Goal: Check status: Check status

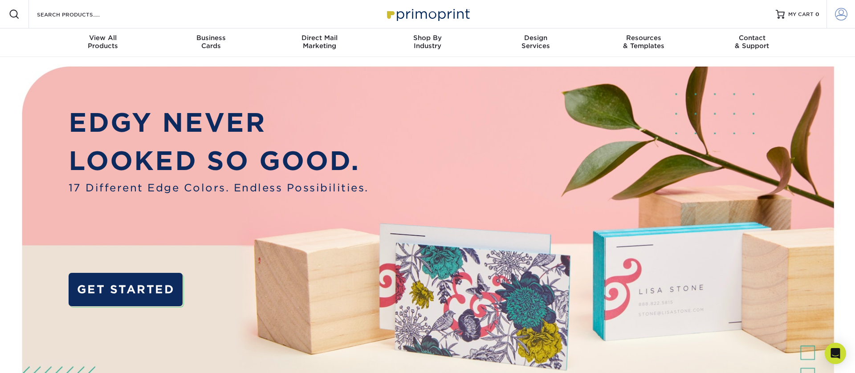
click at [840, 14] on span at bounding box center [841, 14] width 12 height 12
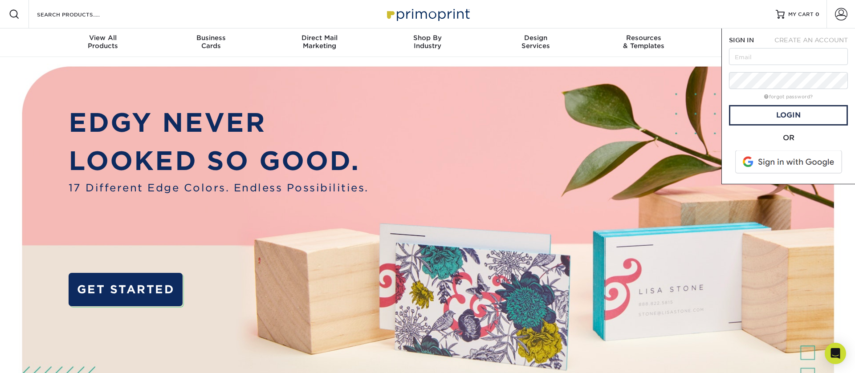
click at [764, 161] on span at bounding box center [790, 162] width 114 height 23
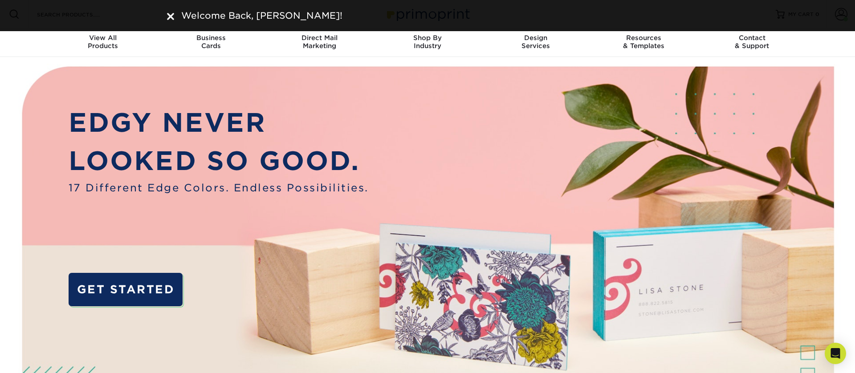
click at [167, 15] on div "Welcome Back, [PERSON_NAME]!" at bounding box center [427, 15] width 535 height 13
drag, startPoint x: 168, startPoint y: 17, endPoint x: 295, endPoint y: 10, distance: 127.1
click at [168, 17] on img at bounding box center [170, 16] width 7 height 7
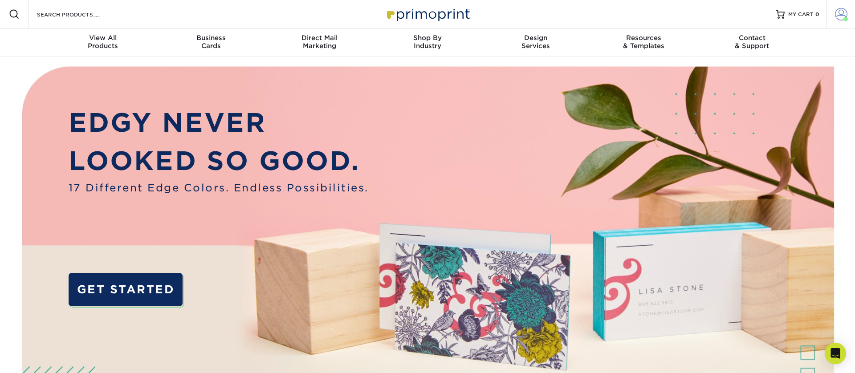
drag, startPoint x: 838, startPoint y: 9, endPoint x: 834, endPoint y: 14, distance: 6.1
click at [837, 9] on span at bounding box center [841, 14] width 12 height 12
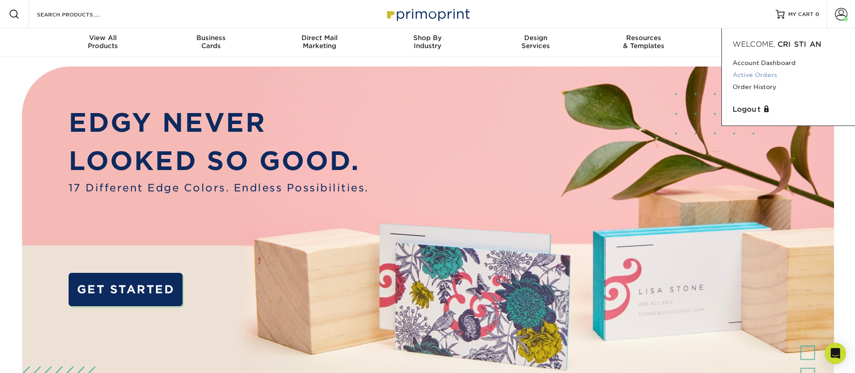
click at [765, 76] on link "Active Orders" at bounding box center [789, 75] width 112 height 12
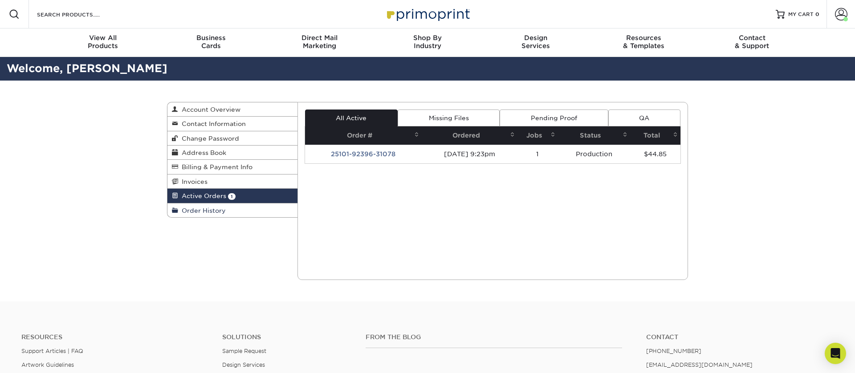
click at [241, 209] on link "Order History" at bounding box center [233, 211] width 130 height 14
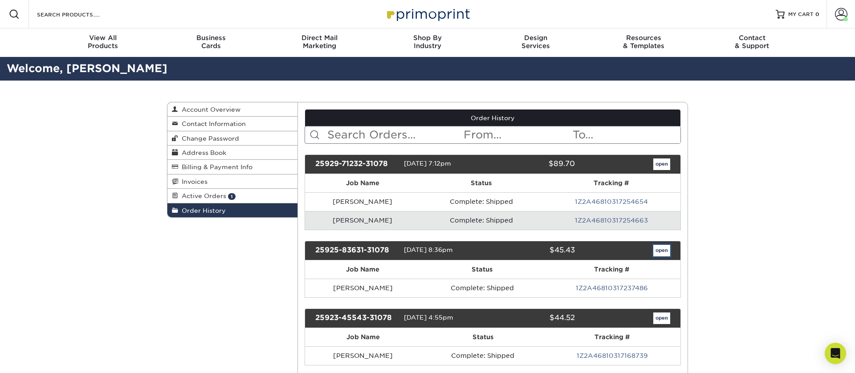
click at [665, 249] on link "open" at bounding box center [662, 251] width 17 height 12
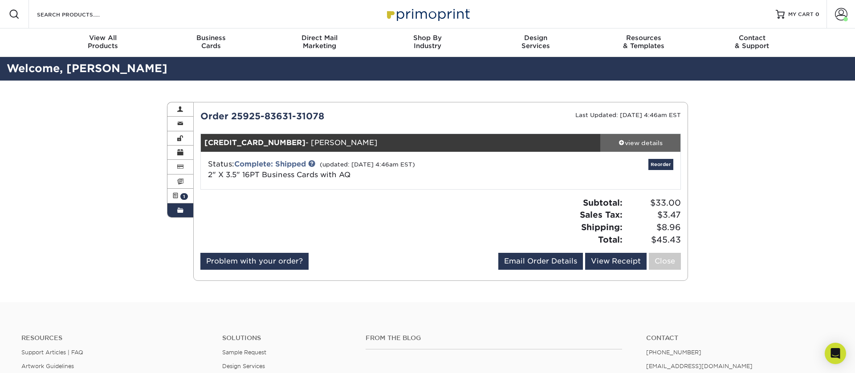
click at [615, 145] on div "view details" at bounding box center [641, 143] width 80 height 9
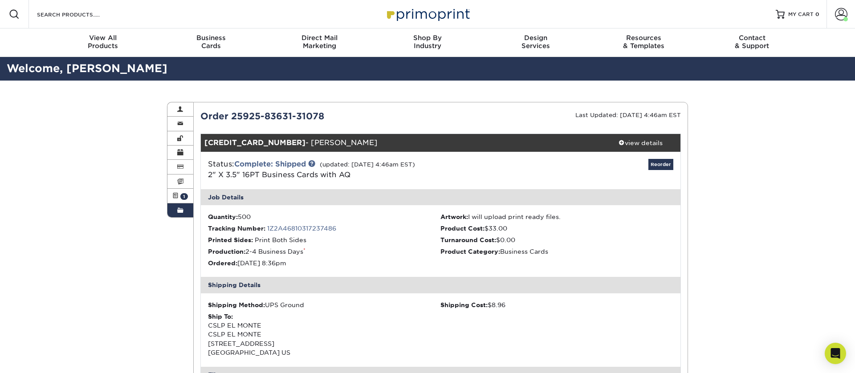
click at [298, 226] on link "1Z2A46810317237486" at bounding box center [301, 228] width 69 height 7
